Goal: Check status: Check status

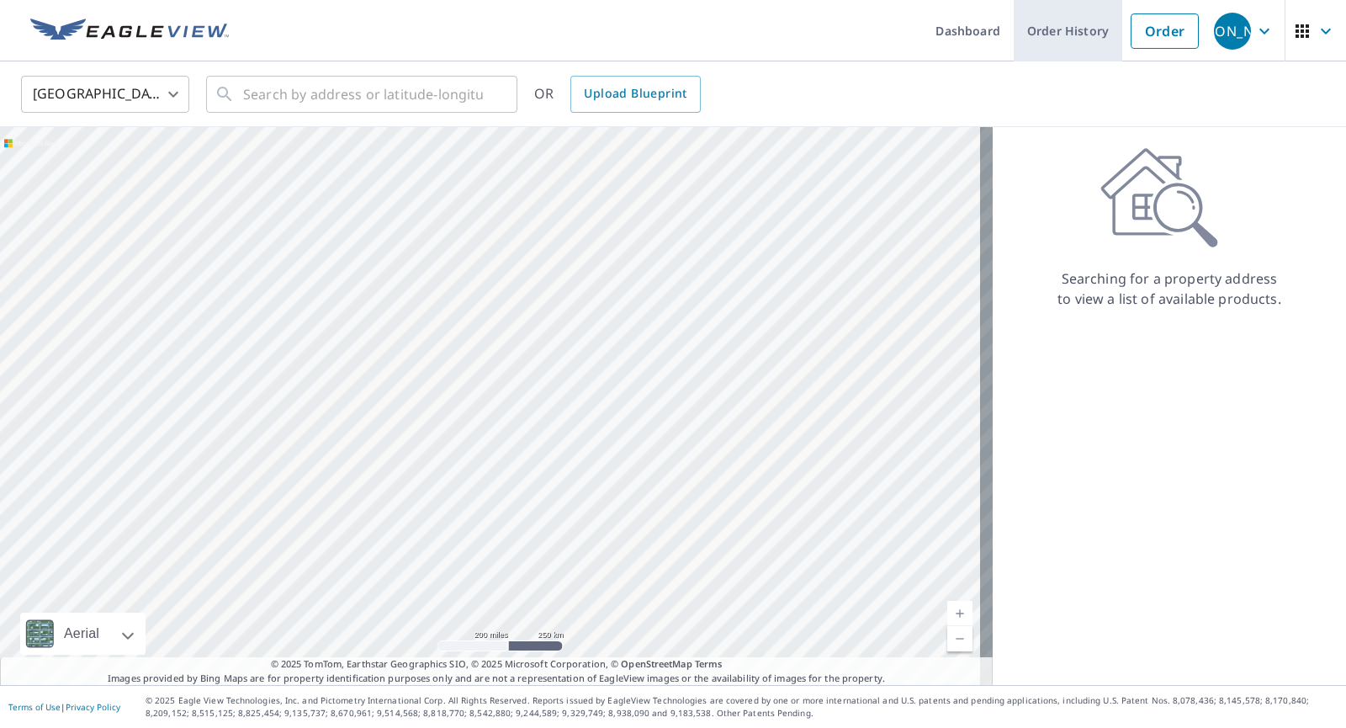
click at [1084, 25] on link "Order History" at bounding box center [1068, 30] width 109 height 61
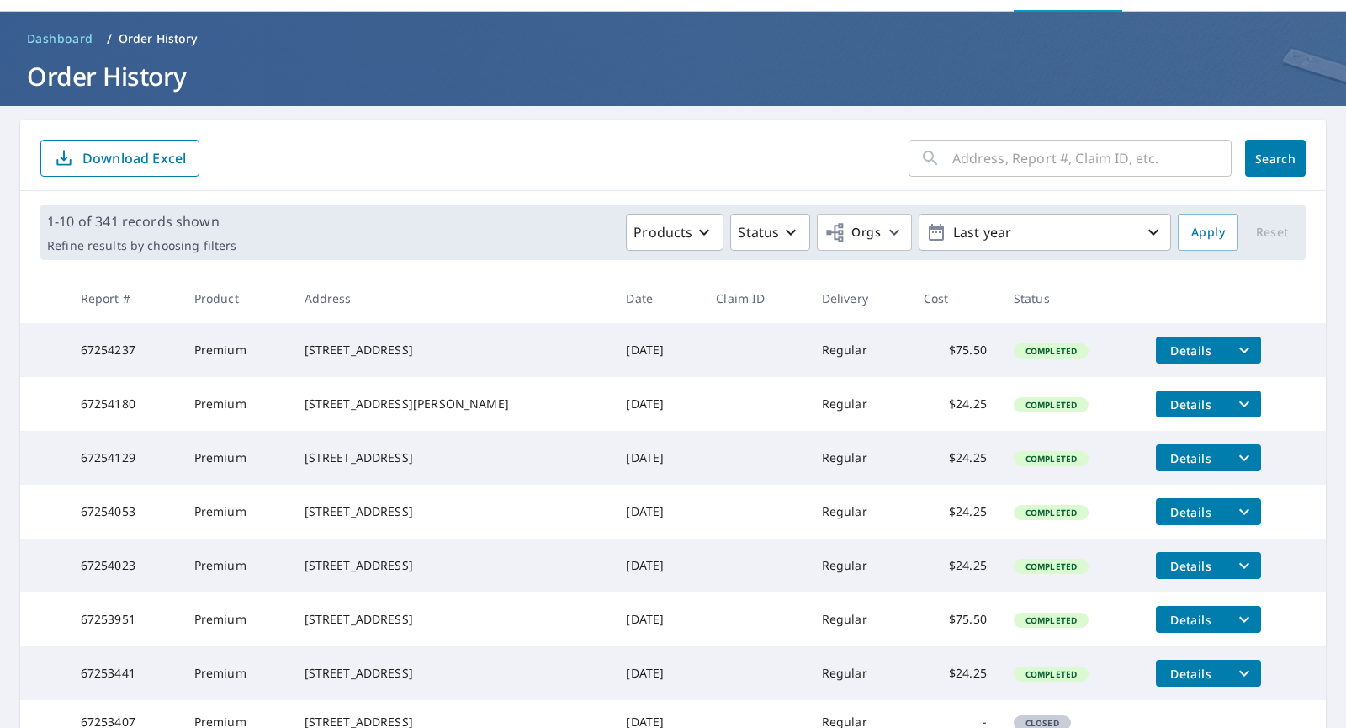
scroll to position [57, 0]
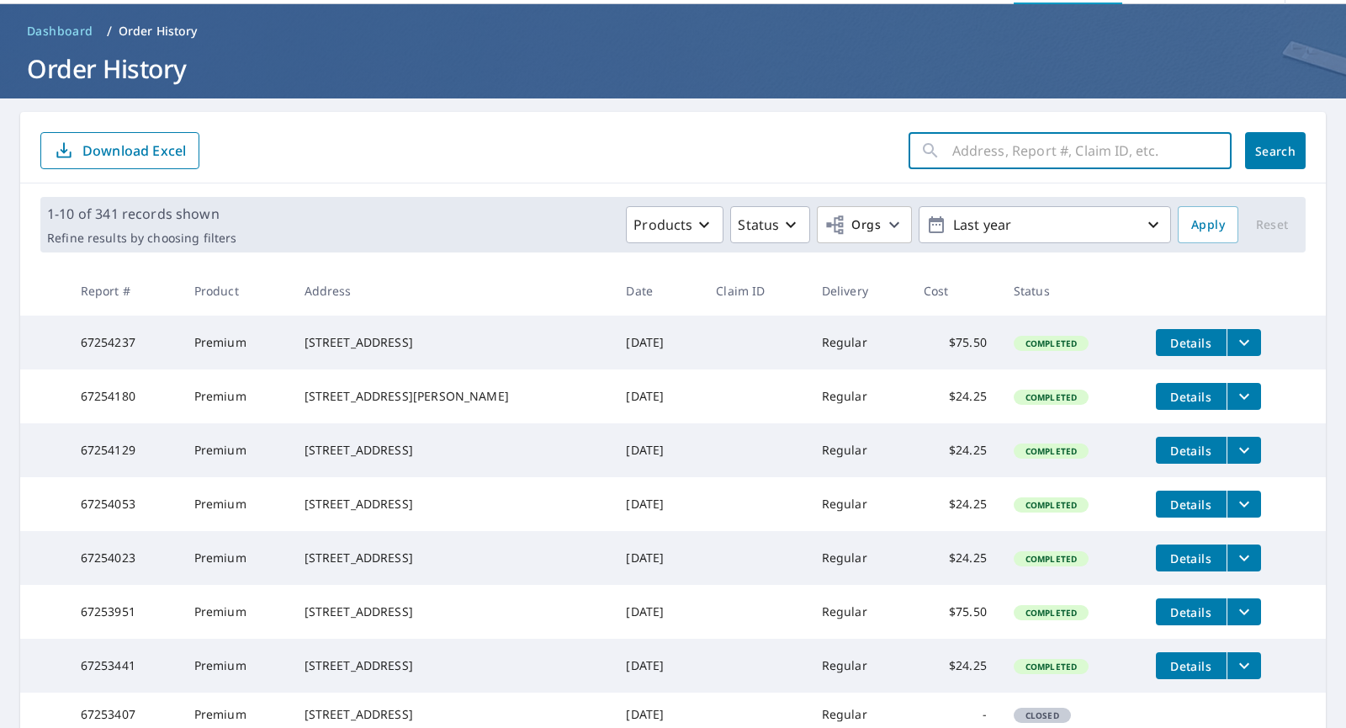
click at [953, 150] on input "text" at bounding box center [1092, 150] width 279 height 47
type input "67252643"
click button "Search" at bounding box center [1275, 150] width 61 height 37
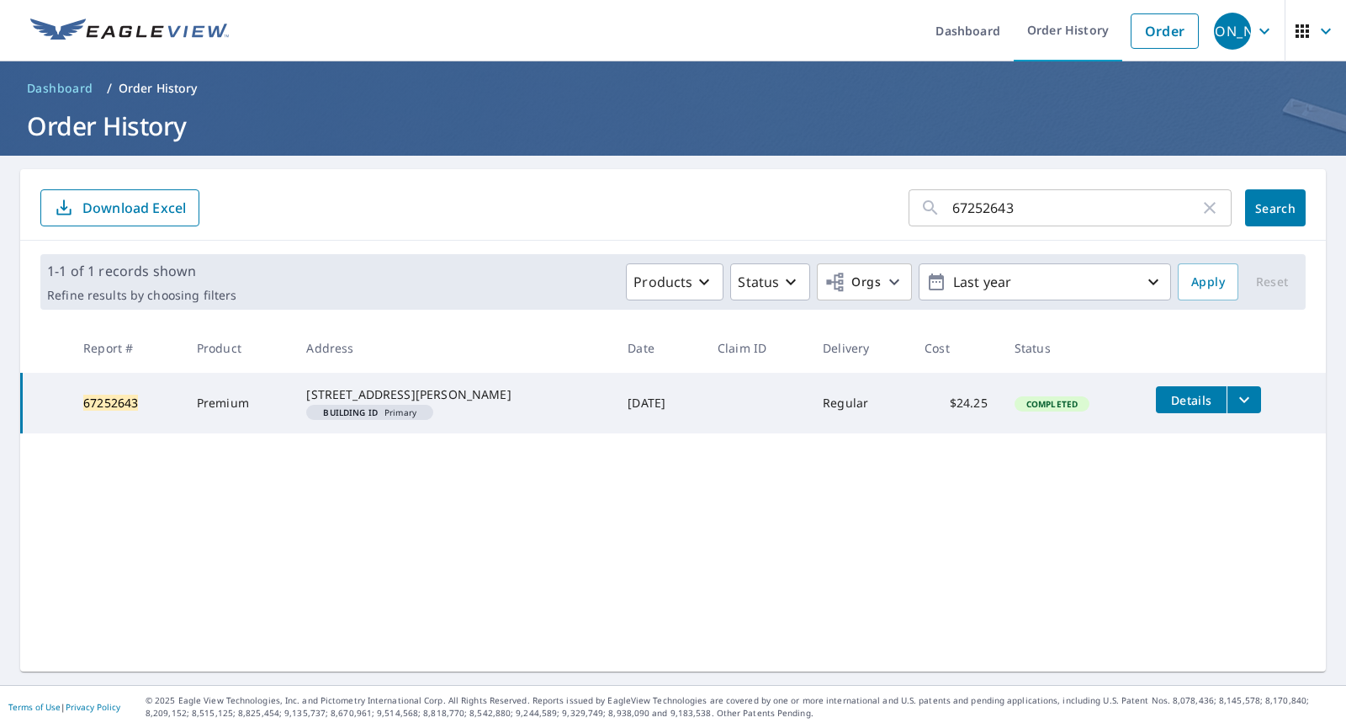
click at [1235, 401] on icon "filesDropdownBtn-67252643" at bounding box center [1245, 400] width 20 height 20
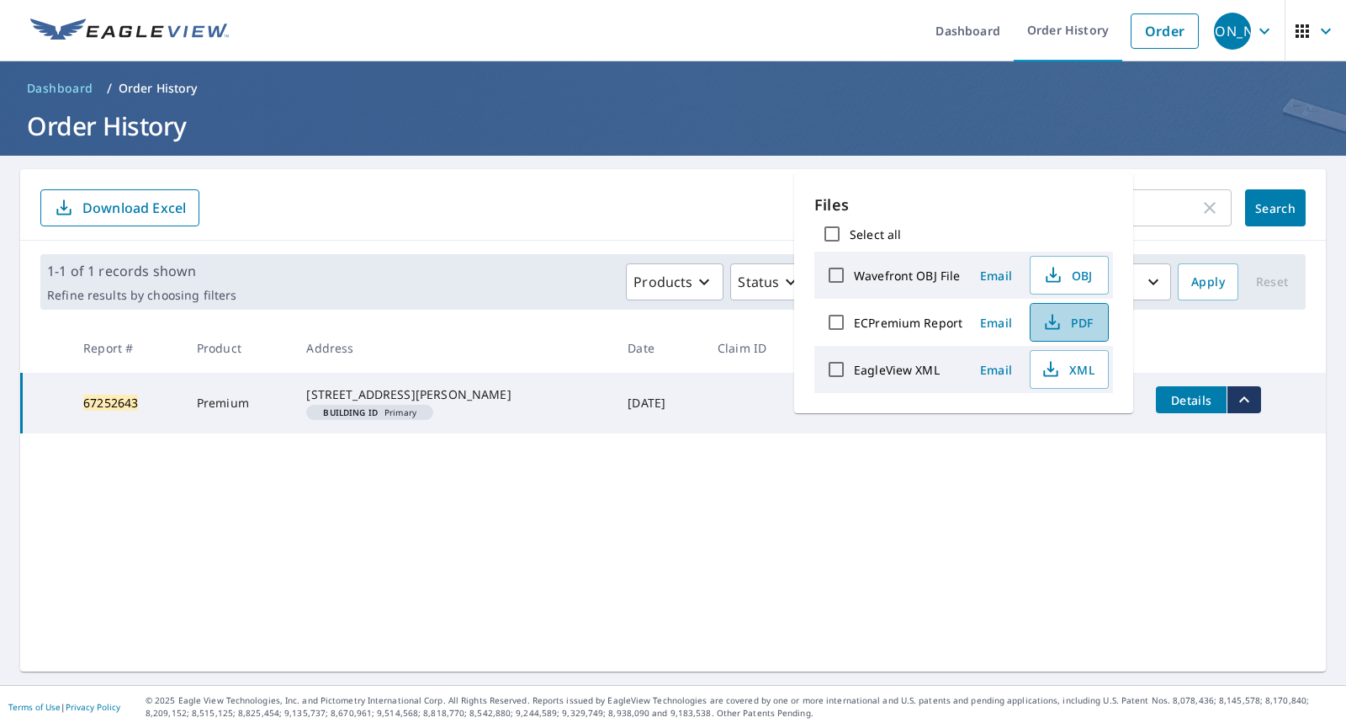
click at [1082, 324] on span "PDF" at bounding box center [1068, 322] width 54 height 20
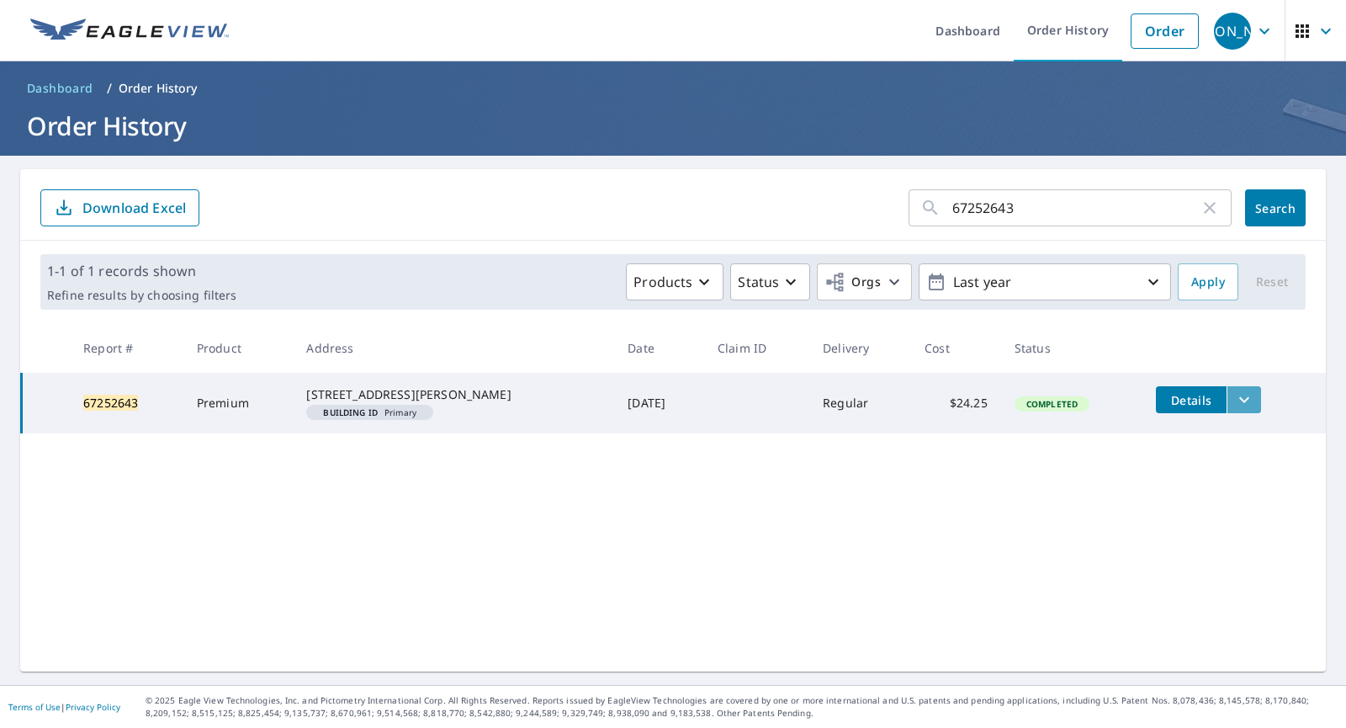
click at [1235, 396] on icon "filesDropdownBtn-67252643" at bounding box center [1245, 400] width 20 height 20
